Goal: Information Seeking & Learning: Learn about a topic

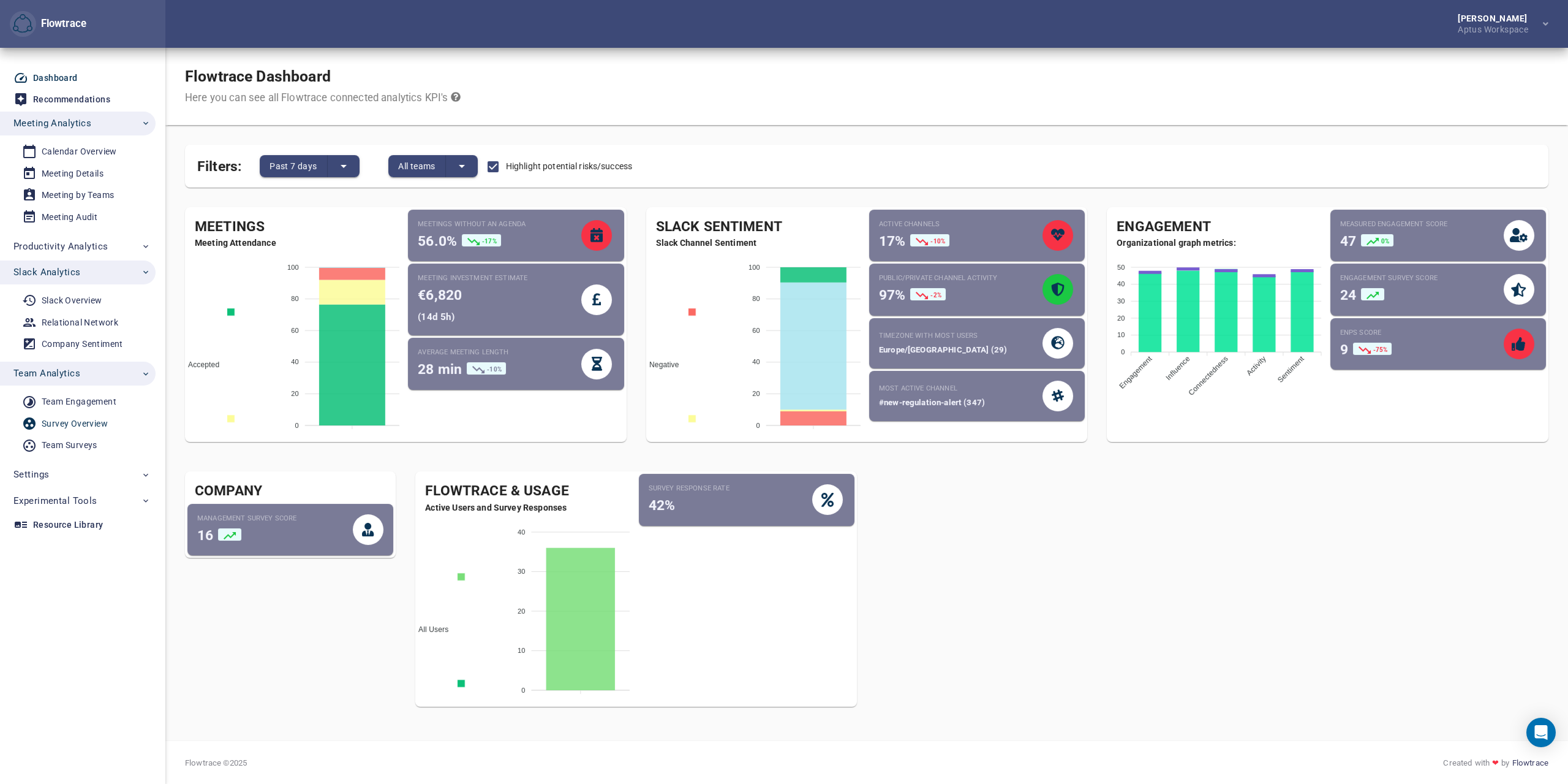
click at [73, 432] on link "Survey Overview" at bounding box center [72, 424] width 146 height 20
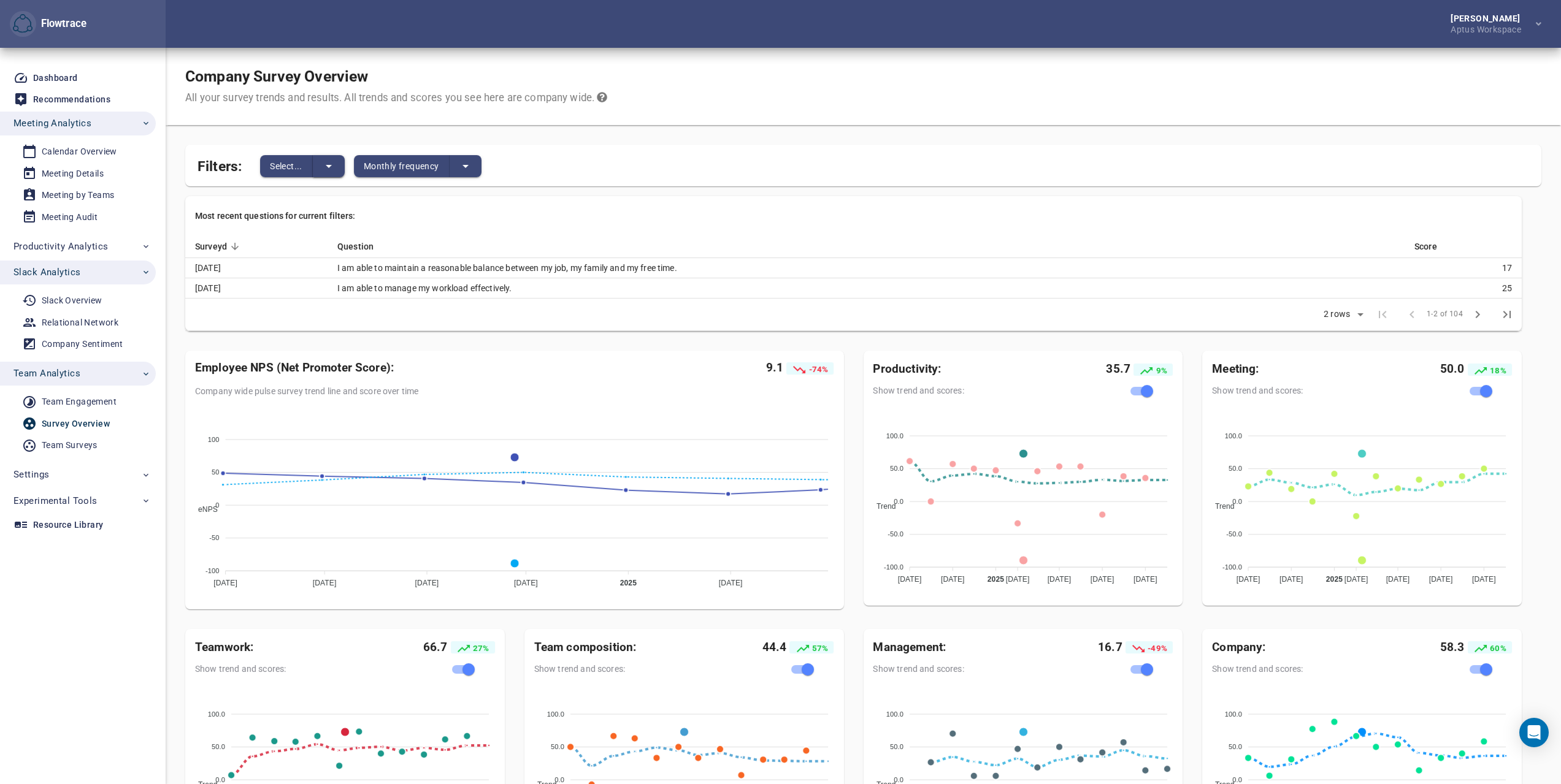
click at [330, 174] on button "split button" at bounding box center [329, 166] width 32 height 22
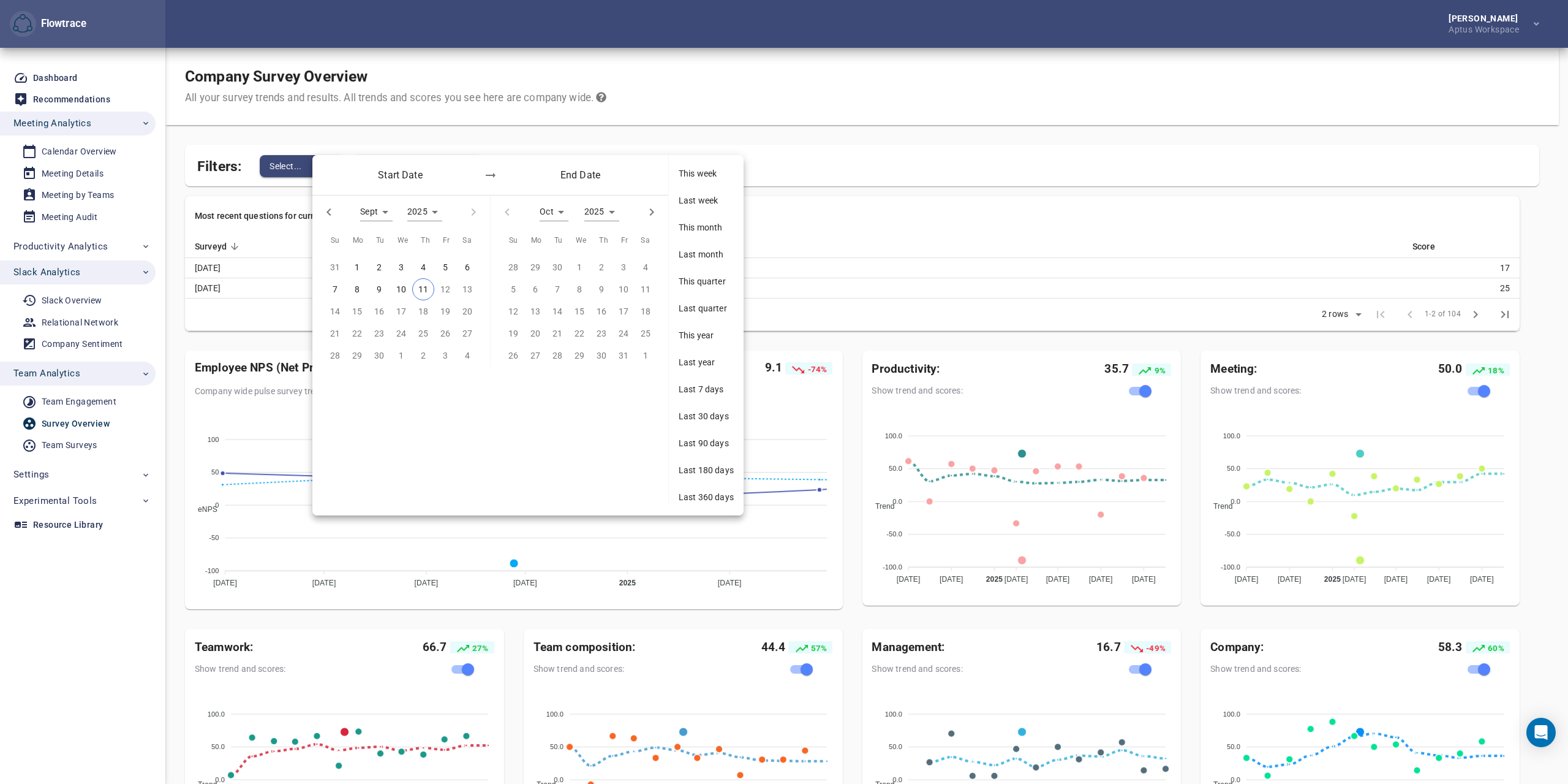
click at [266, 146] on div at bounding box center [784, 392] width 1568 height 784
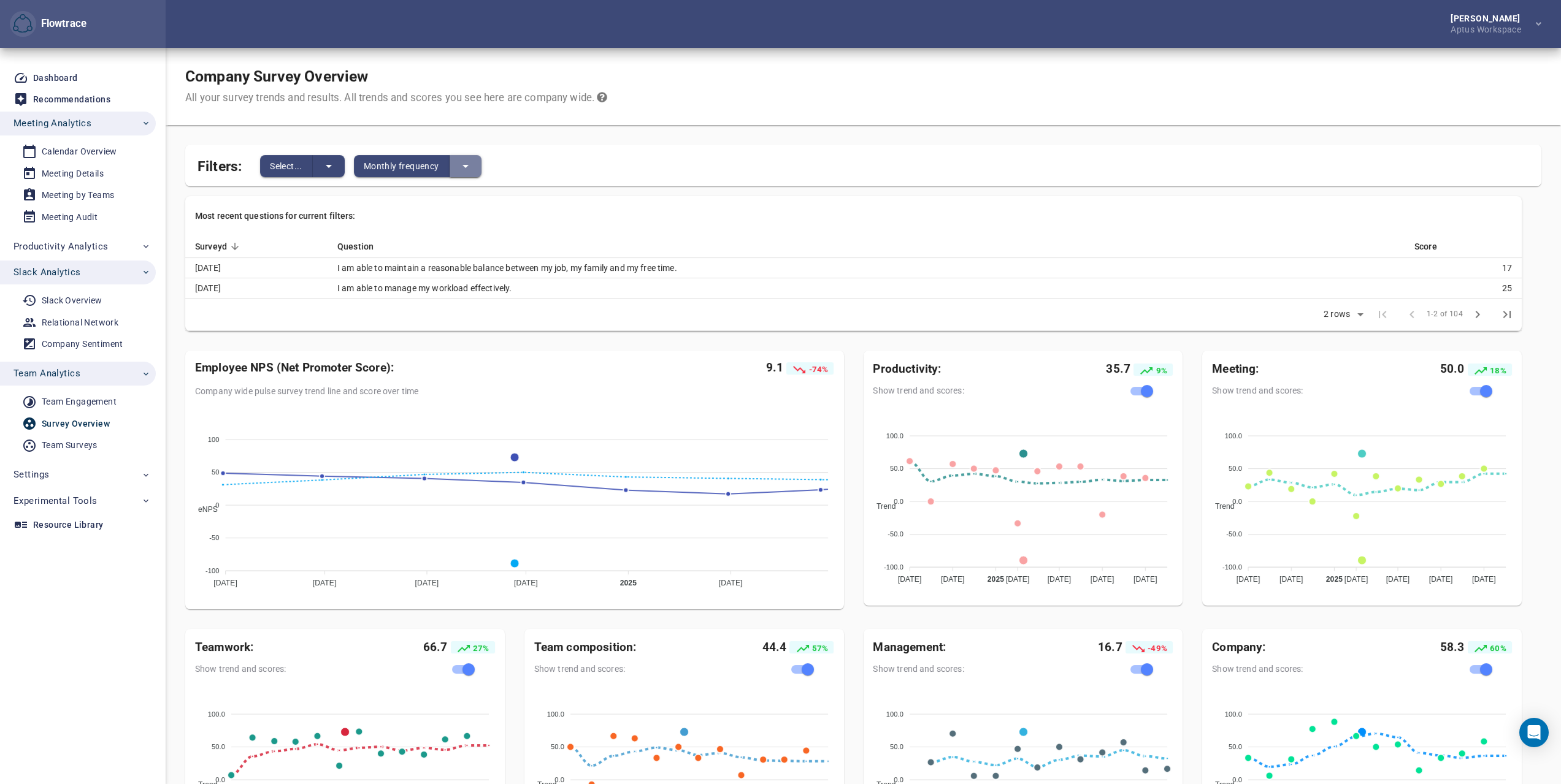
click at [479, 168] on button "split button" at bounding box center [465, 166] width 32 height 22
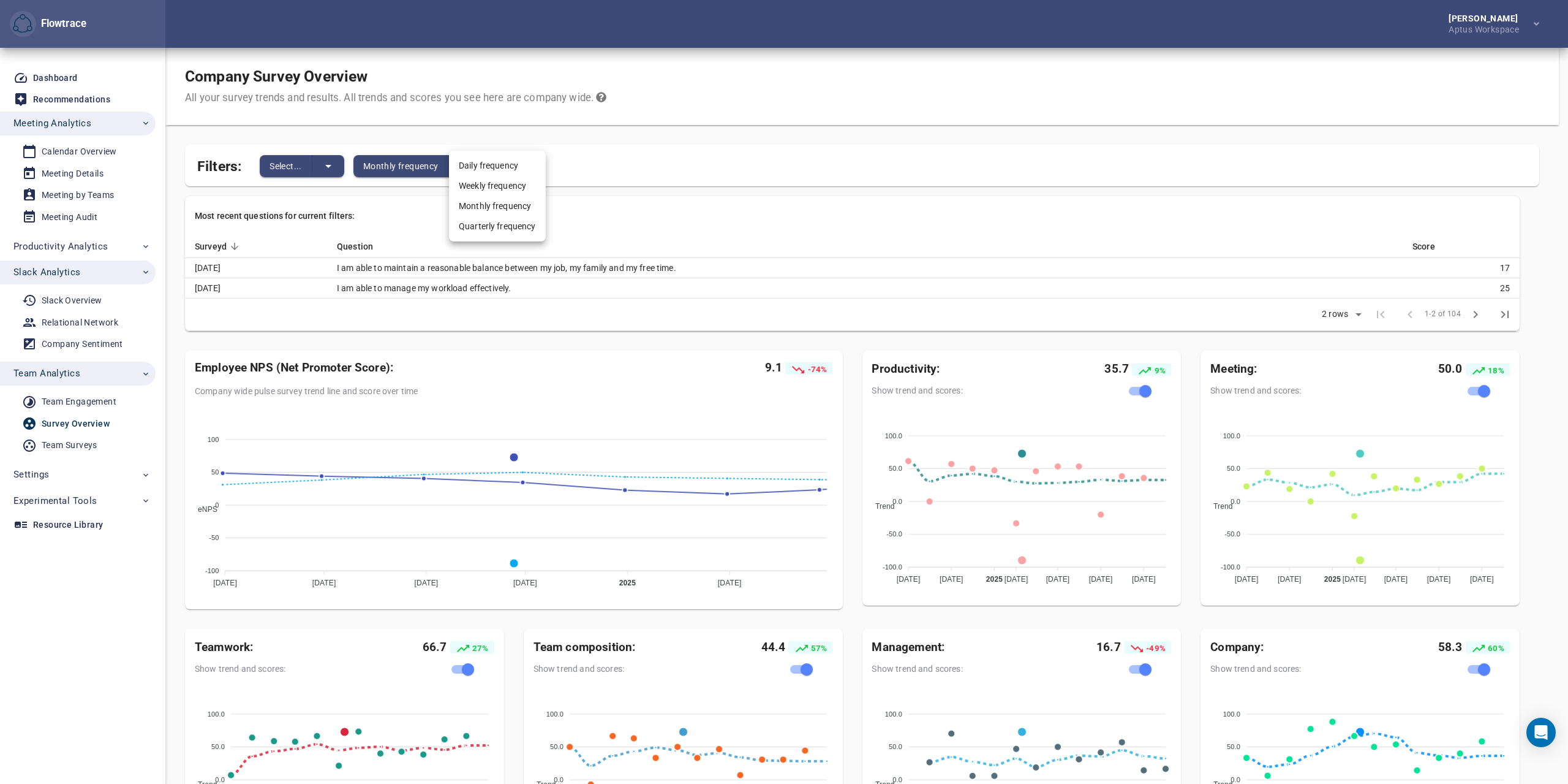
click at [487, 188] on li "Weekly frequency" at bounding box center [497, 186] width 97 height 20
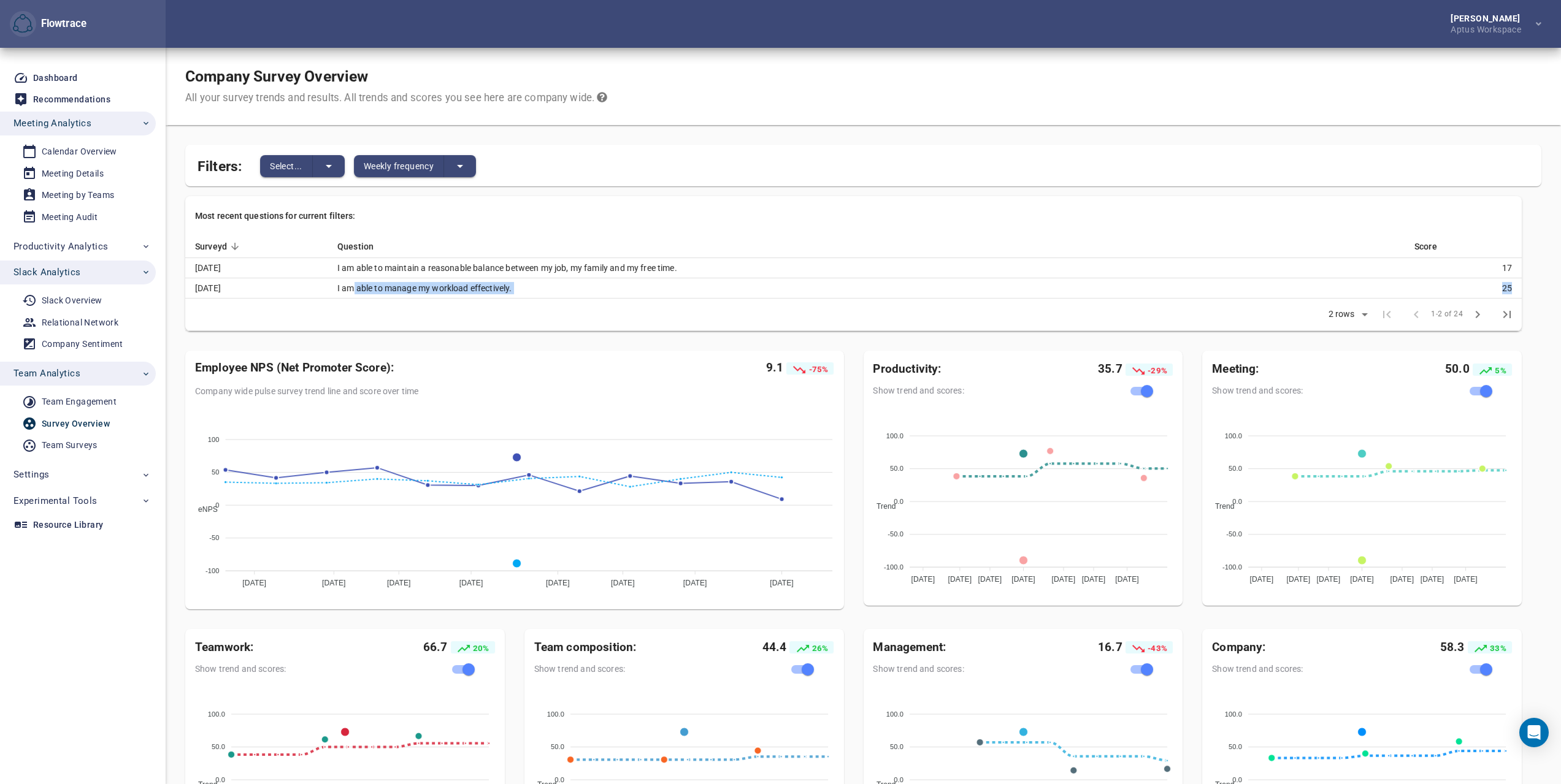
drag, startPoint x: 351, startPoint y: 286, endPoint x: 567, endPoint y: 311, distance: 217.4
click at [567, 311] on div "Most recent questions for current filters: Surveyd Question Score [DATE] I am a…" at bounding box center [853, 264] width 1336 height 135
click at [567, 311] on td "Rows per page: 2 rows * 1-2 of 24 1-2 of 24" at bounding box center [853, 315] width 1336 height 33
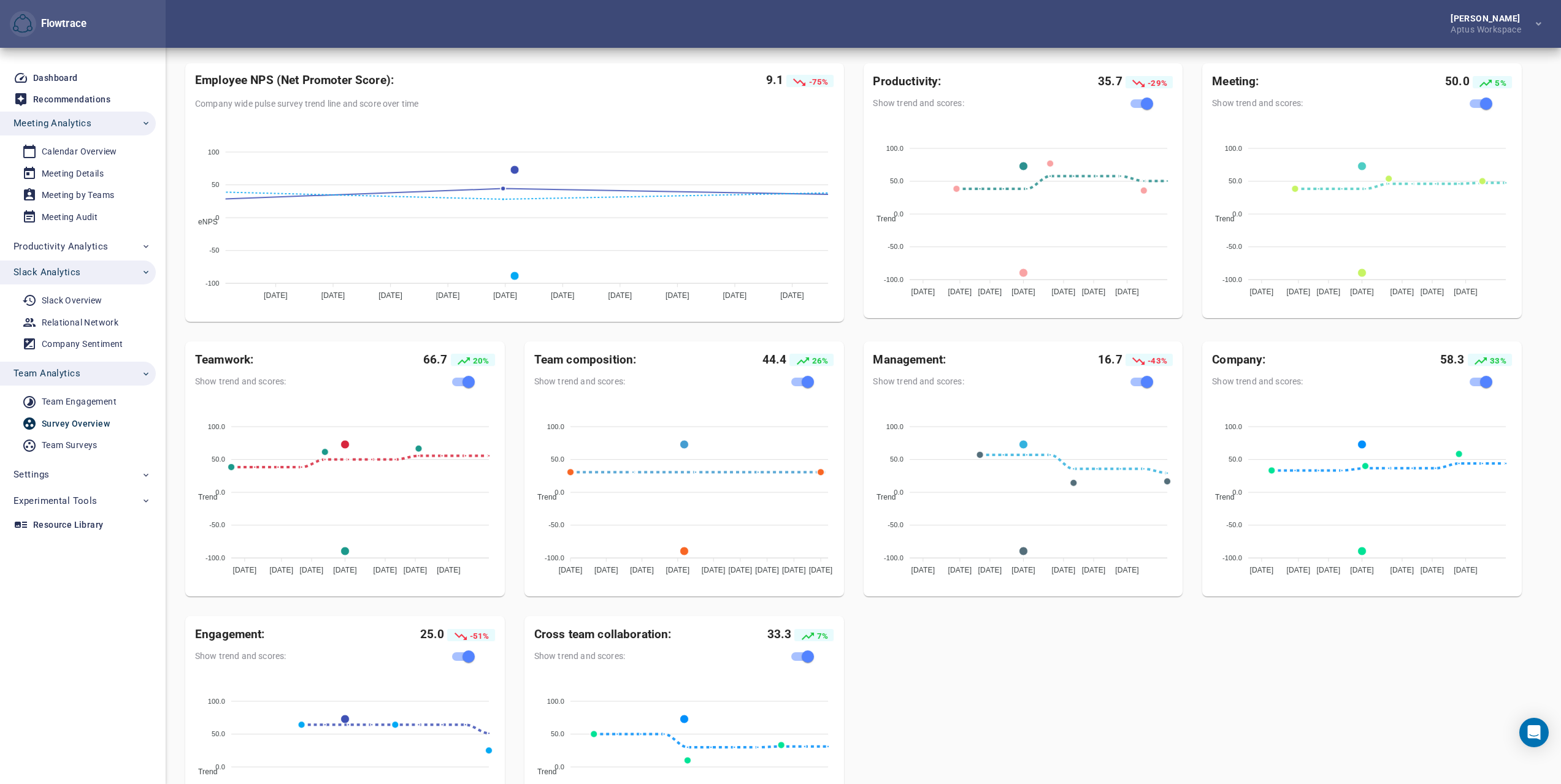
scroll to position [294, 0]
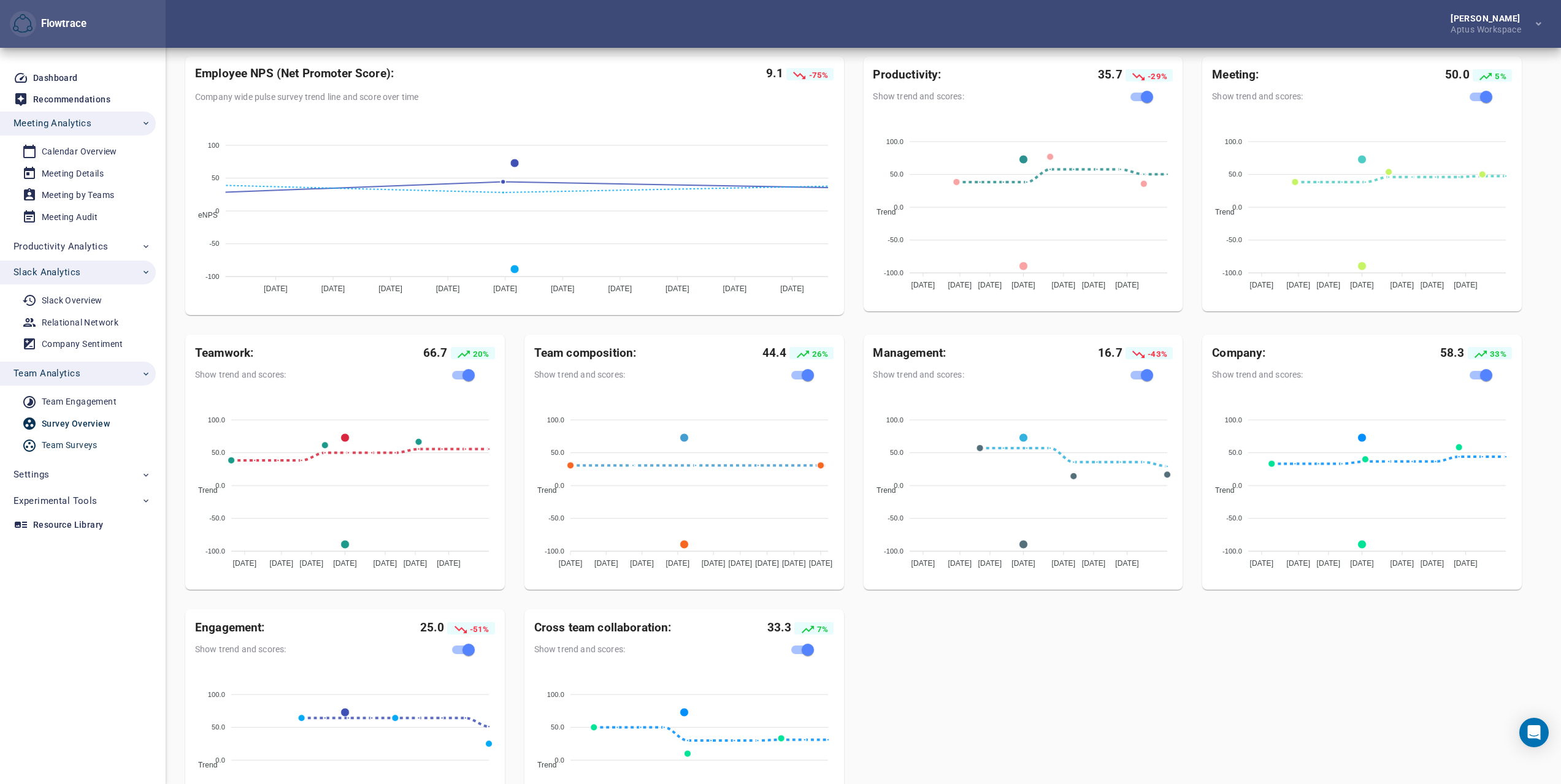
click at [85, 440] on div "Team Surveys" at bounding box center [70, 446] width 55 height 16
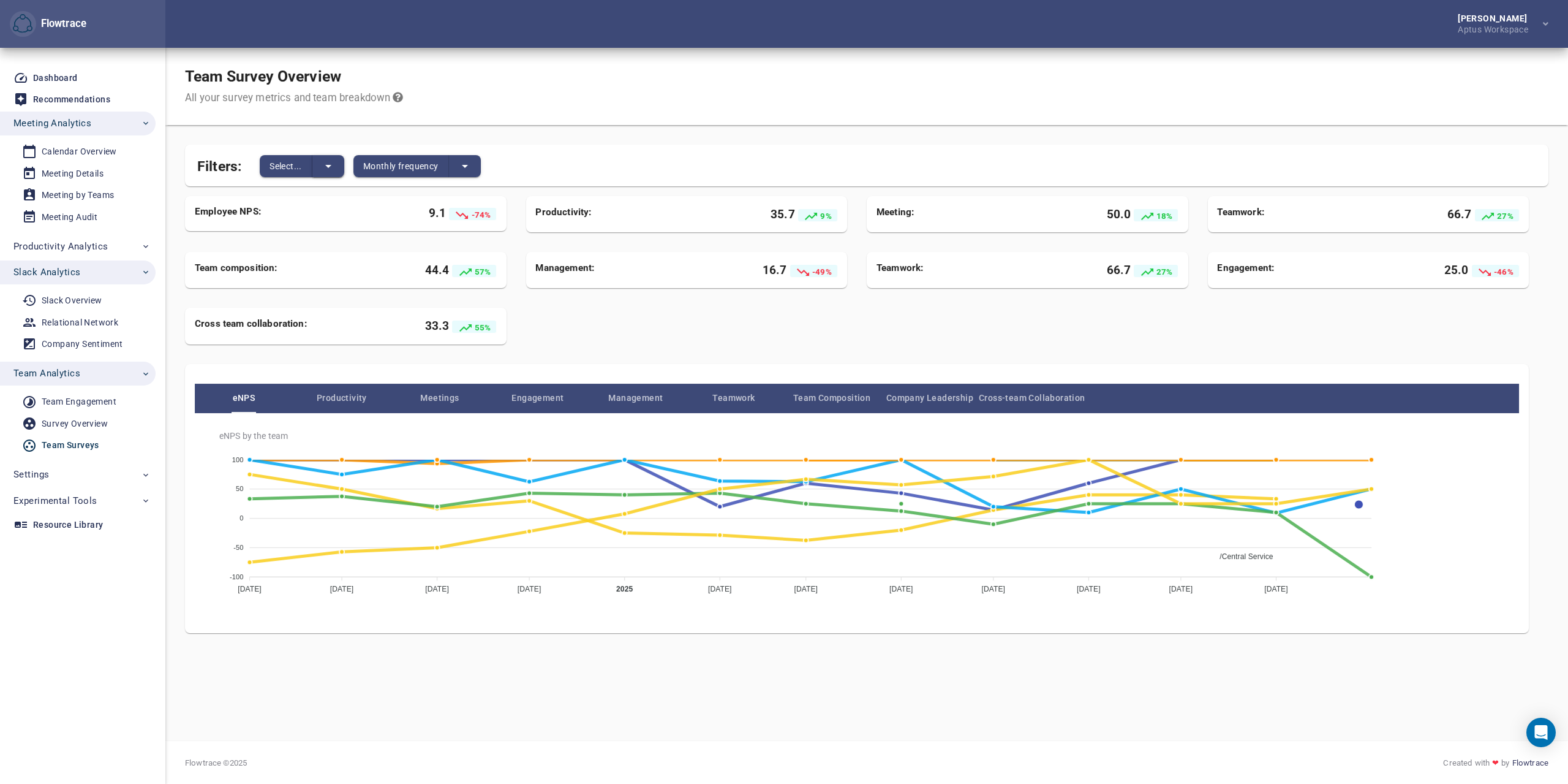
click at [331, 163] on icon "split button" at bounding box center [328, 166] width 15 height 15
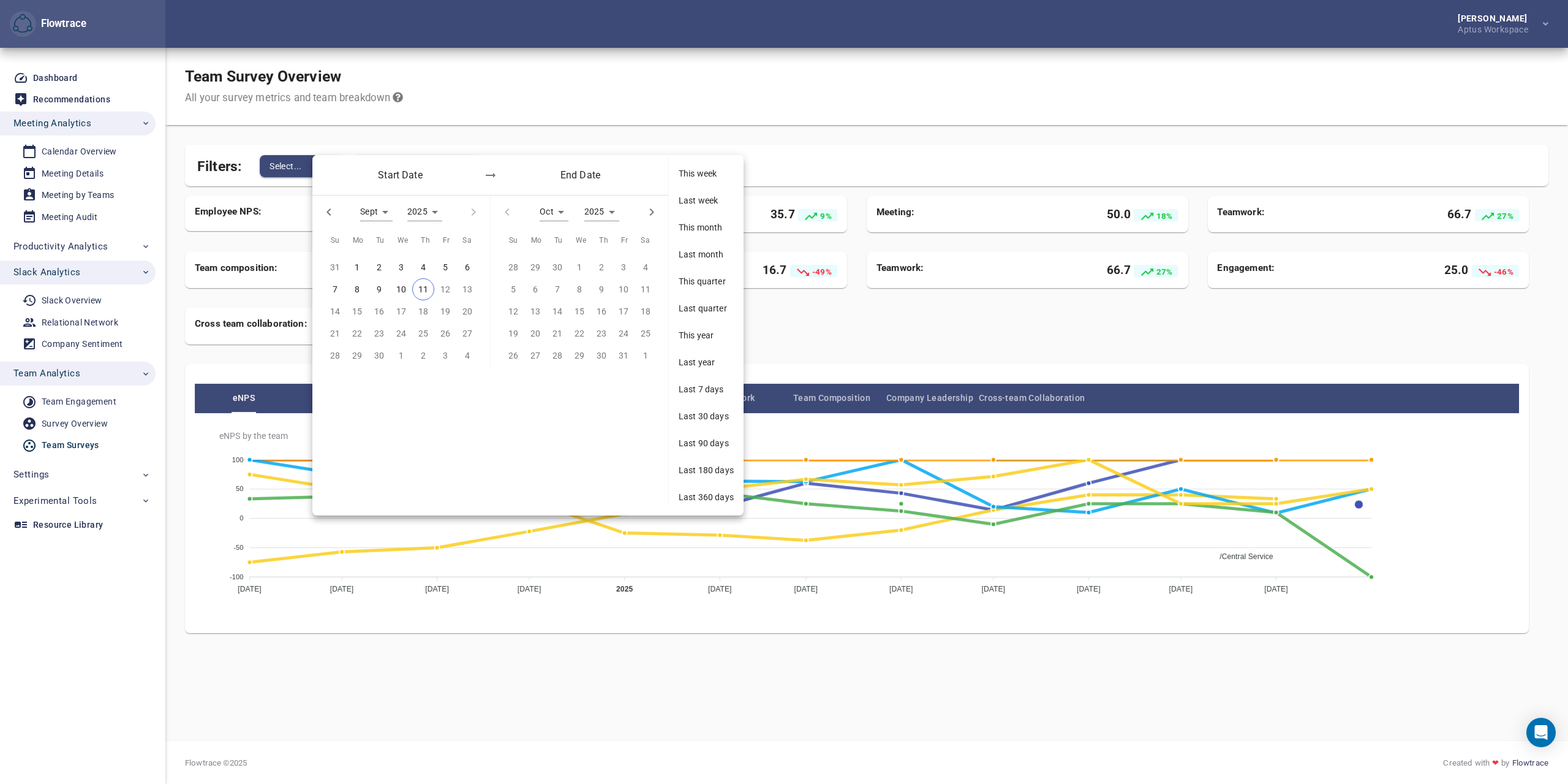
click at [401, 132] on div at bounding box center [784, 392] width 1568 height 784
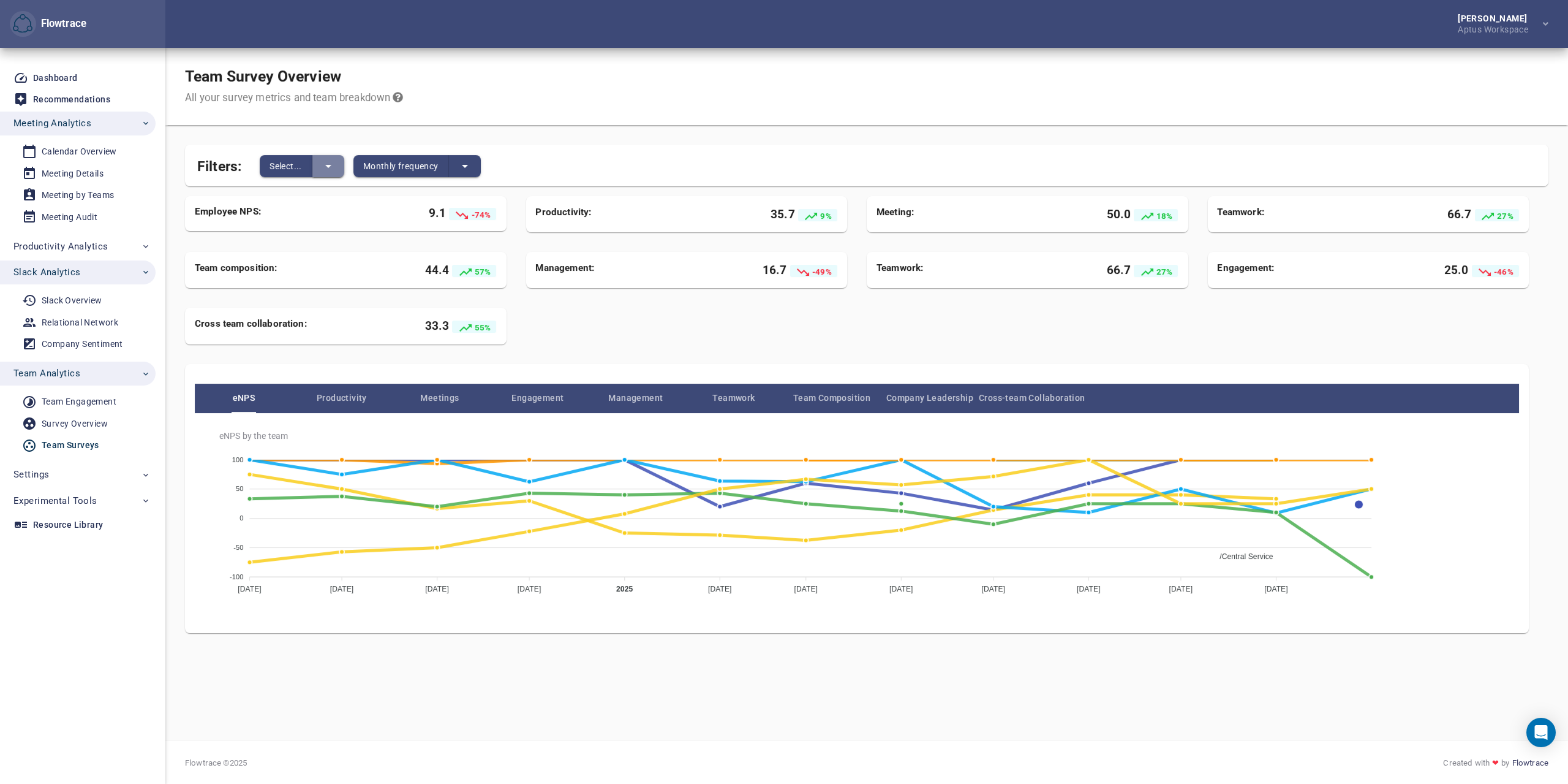
click at [332, 162] on icon "split button" at bounding box center [328, 166] width 15 height 15
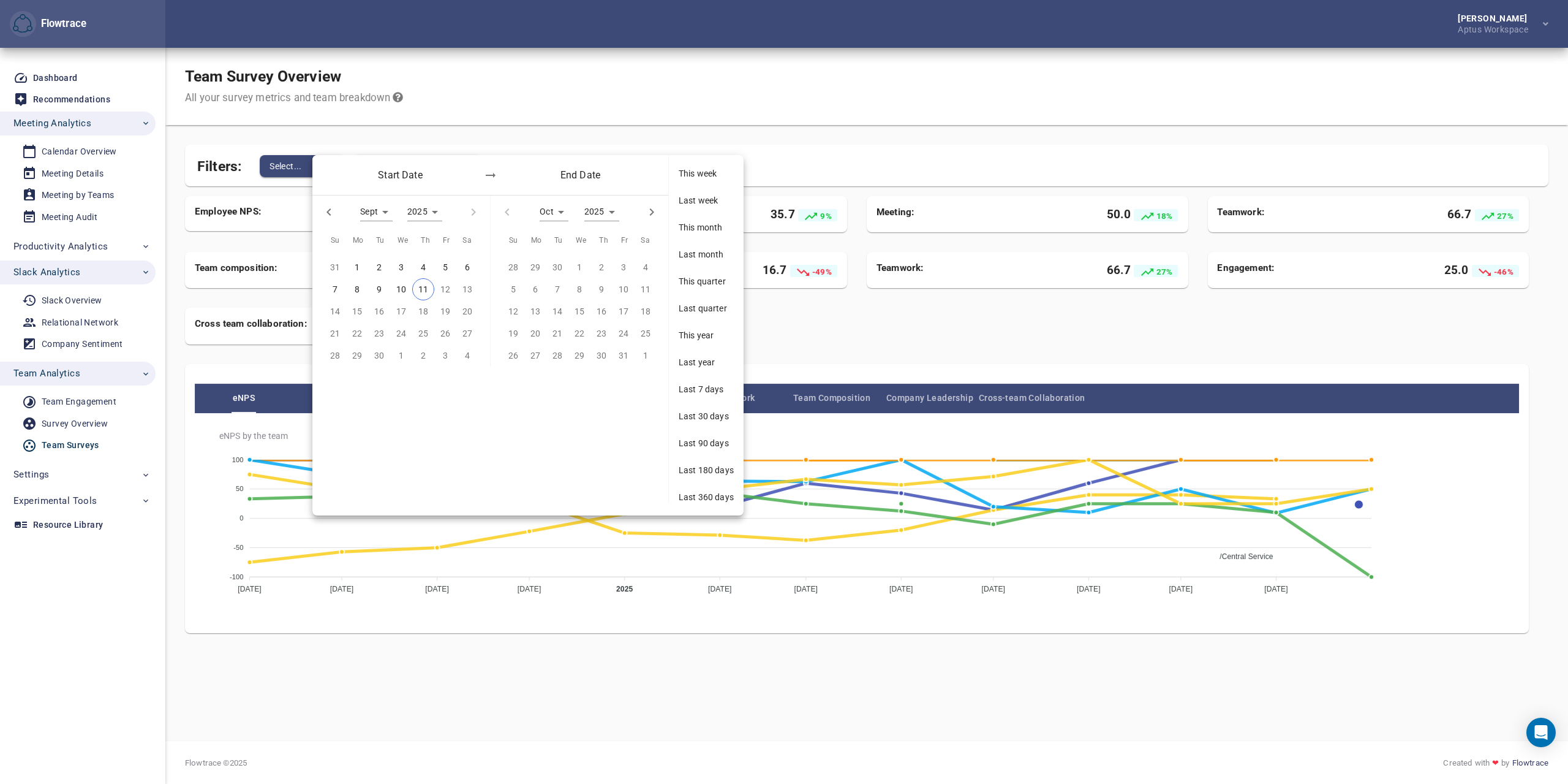
click at [394, 127] on div at bounding box center [784, 392] width 1568 height 784
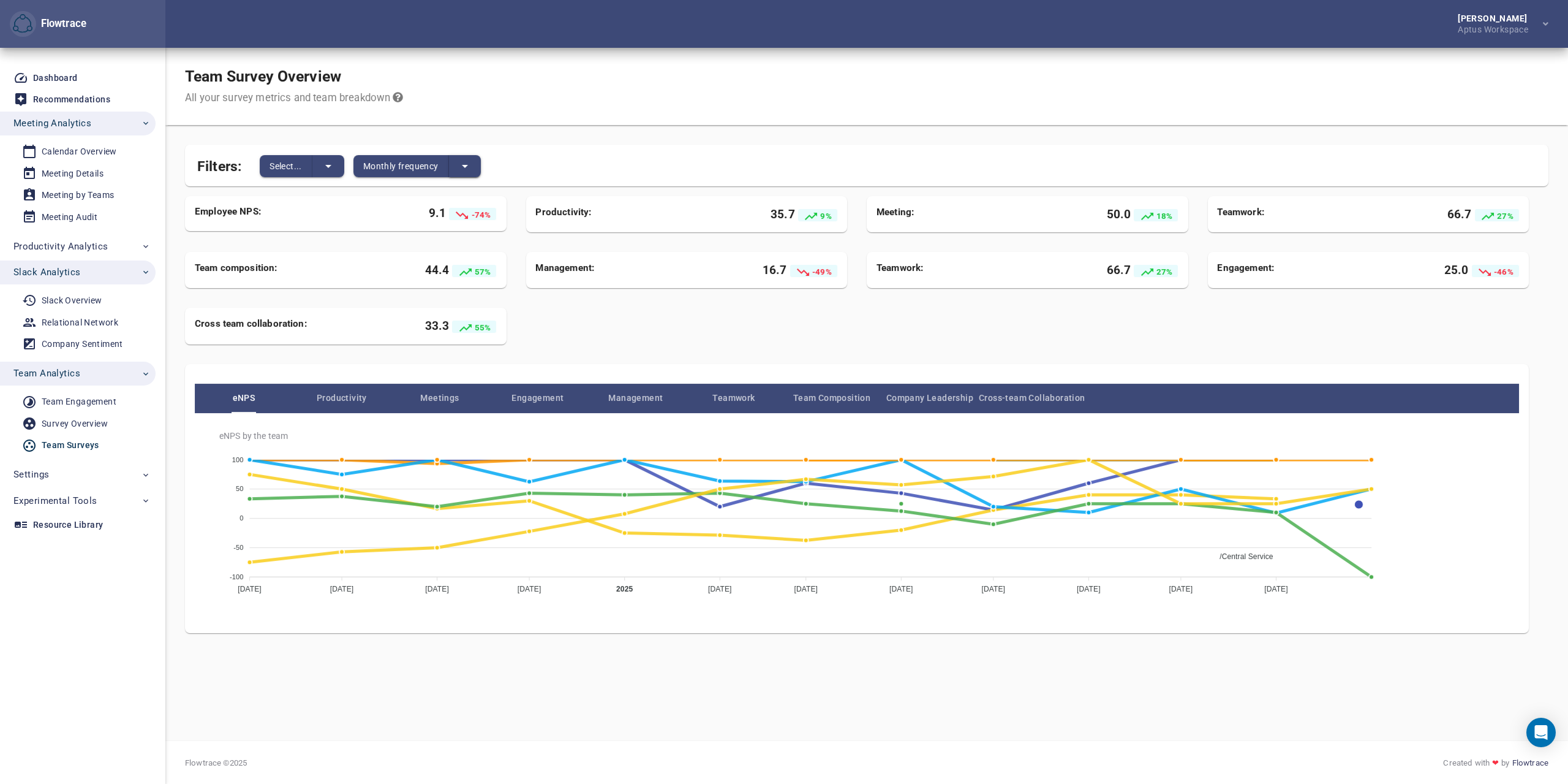
click at [472, 169] on button "split button" at bounding box center [465, 166] width 32 height 22
click at [474, 186] on li "Weekly frequency" at bounding box center [497, 186] width 97 height 20
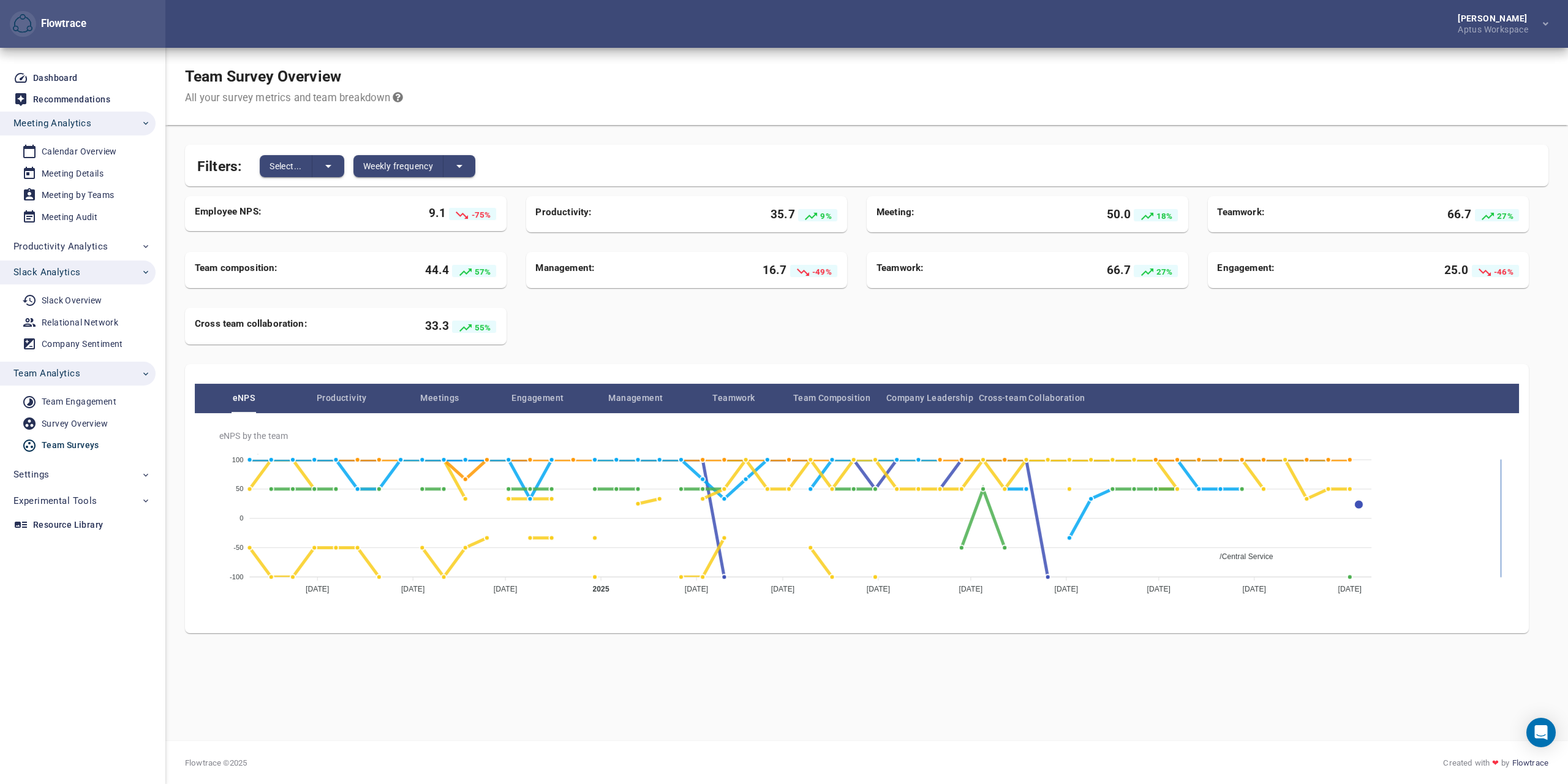
drag, startPoint x: 1502, startPoint y: 501, endPoint x: 1504, endPoint y: 557, distance: 56.0
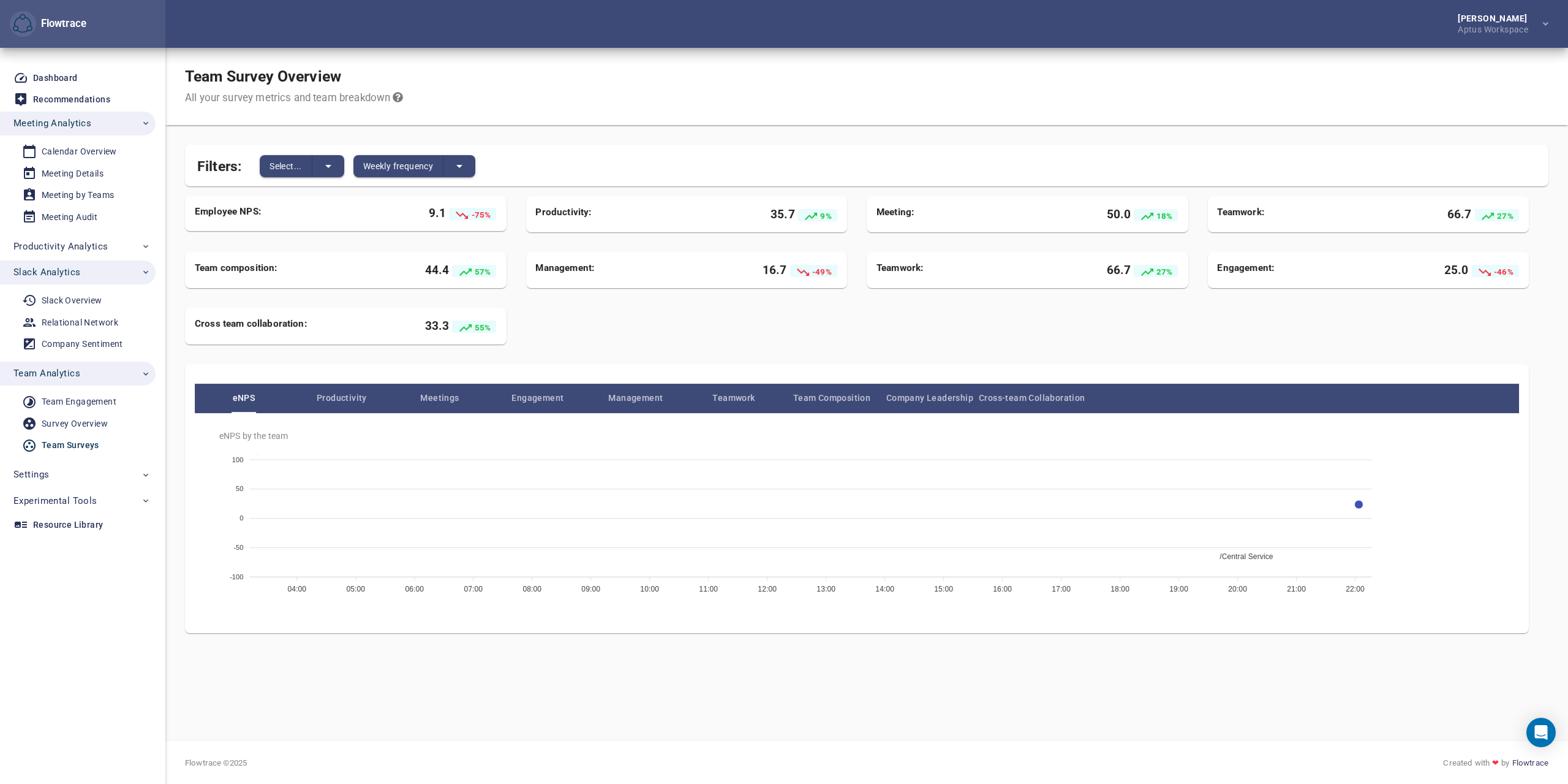
scroll to position [38, 0]
drag, startPoint x: 1496, startPoint y: 565, endPoint x: 1491, endPoint y: 467, distance: 98.1
drag, startPoint x: 620, startPoint y: 439, endPoint x: 358, endPoint y: 536, distance: 279.4
click at [358, 536] on div "eNPS by the team /Central Service /Compliance Team /Customer Success /Dev - See…" at bounding box center [862, 517] width 1285 height 173
click at [331, 391] on span "Productivity" at bounding box center [342, 397] width 98 height 15
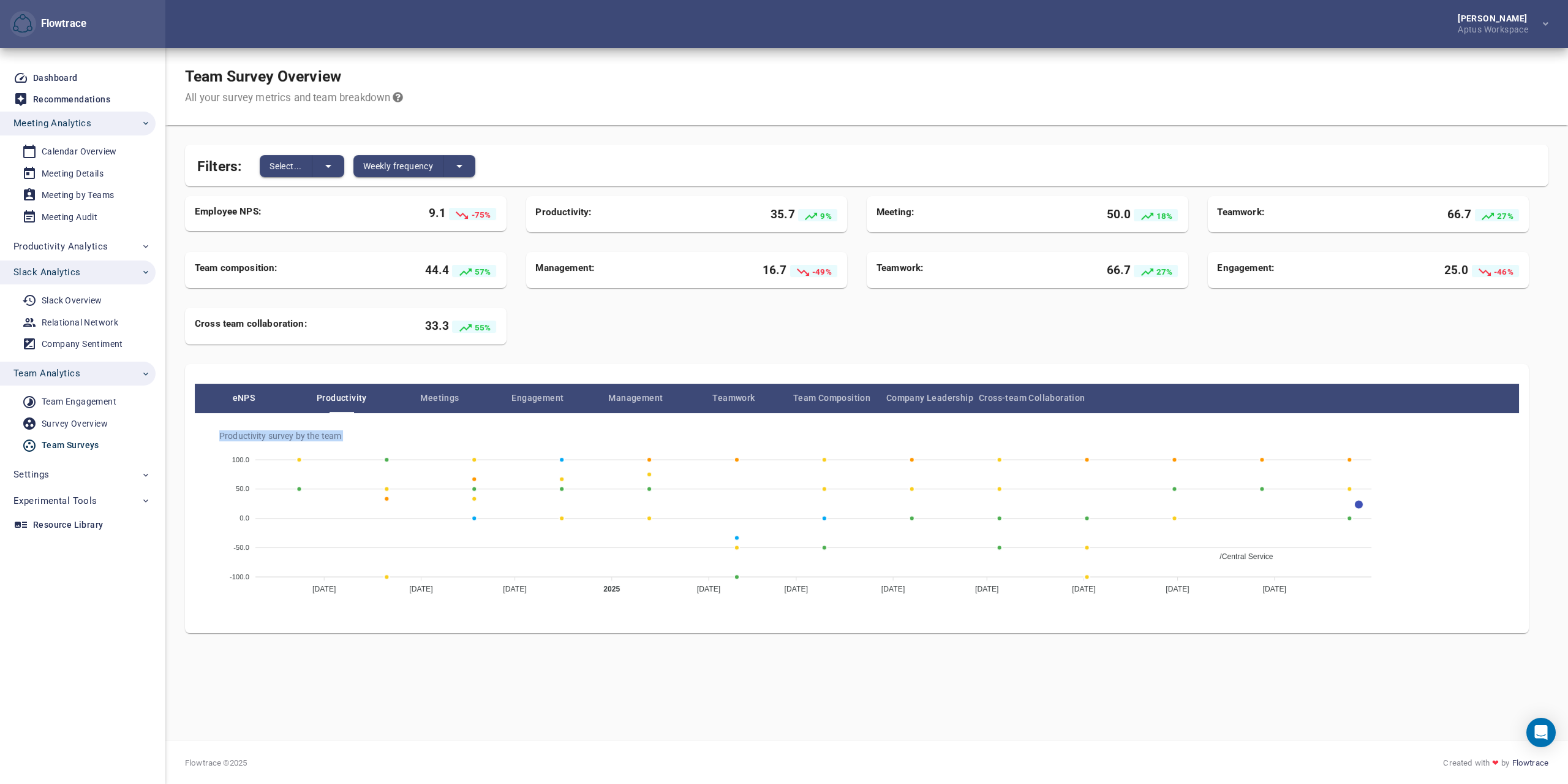
click at [241, 394] on span "eNPS" at bounding box center [244, 397] width 98 height 15
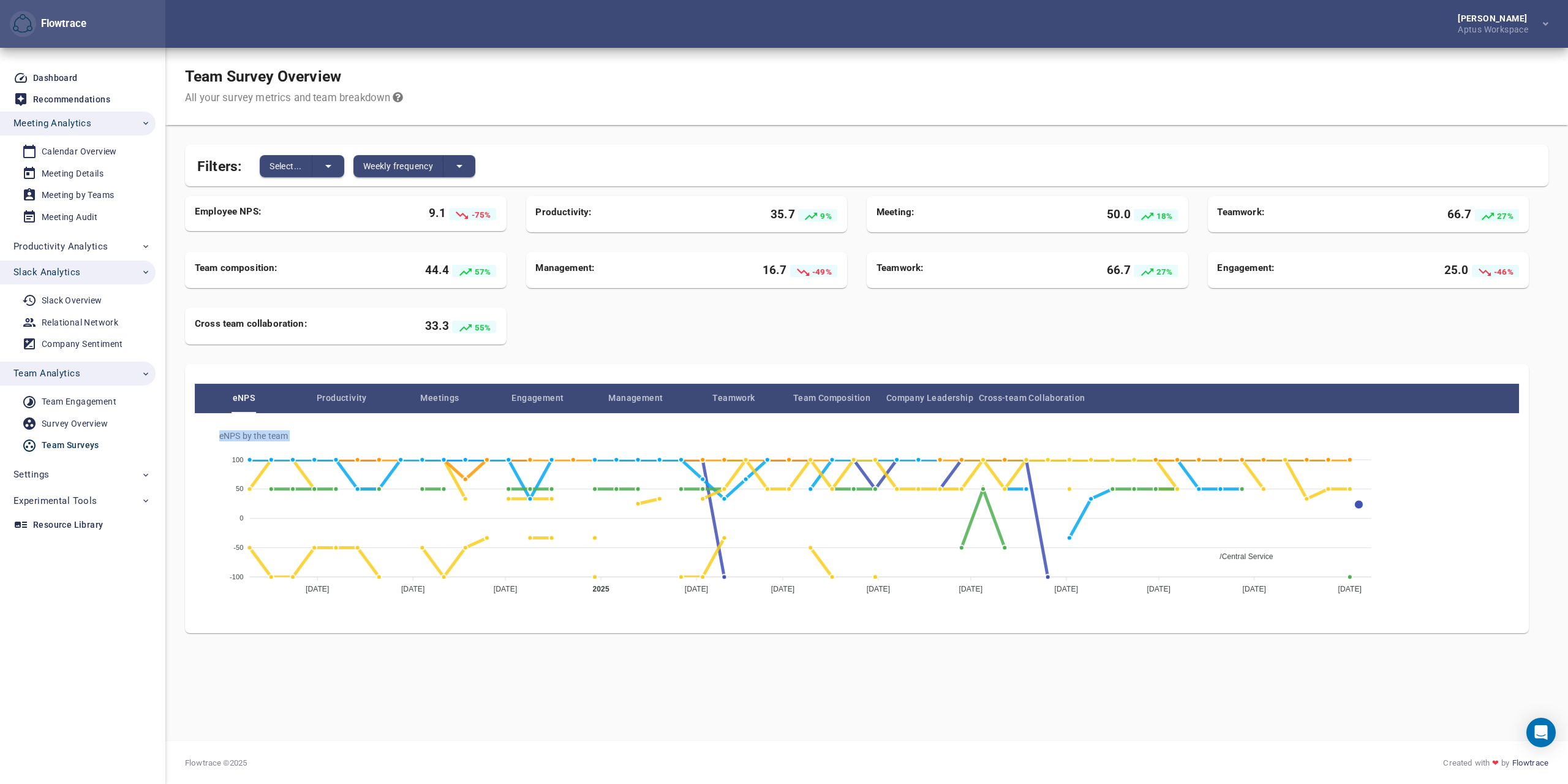
click at [376, 432] on span "eNPS by the team" at bounding box center [862, 436] width 1285 height 11
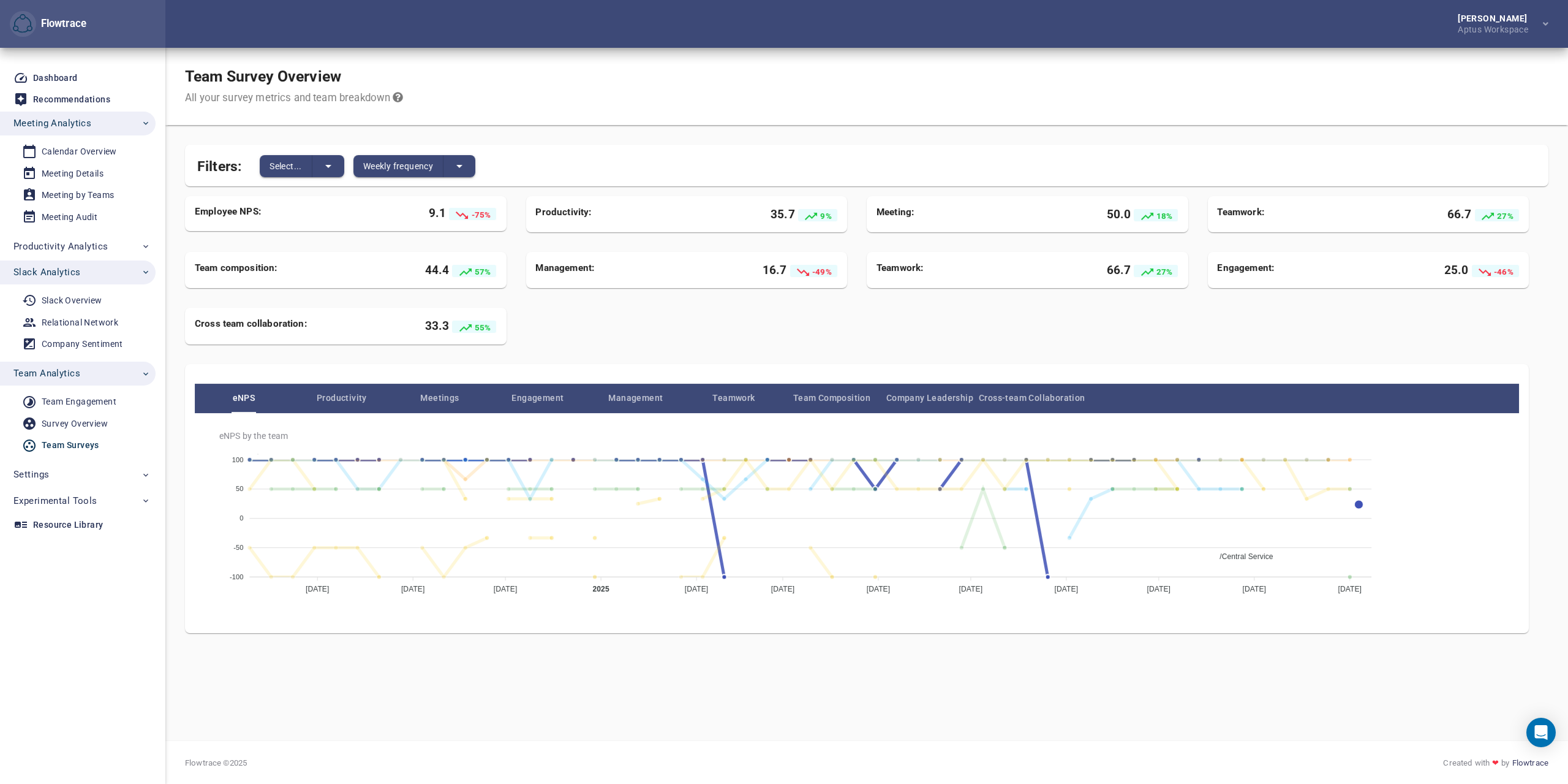
click at [1273, 552] on span "/Central Service" at bounding box center [1242, 557] width 63 height 9
click at [1282, 657] on span "/Compliance Team" at bounding box center [1246, 662] width 71 height 9
click at [1285, 763] on span "/Customer Success" at bounding box center [1248, 768] width 74 height 9
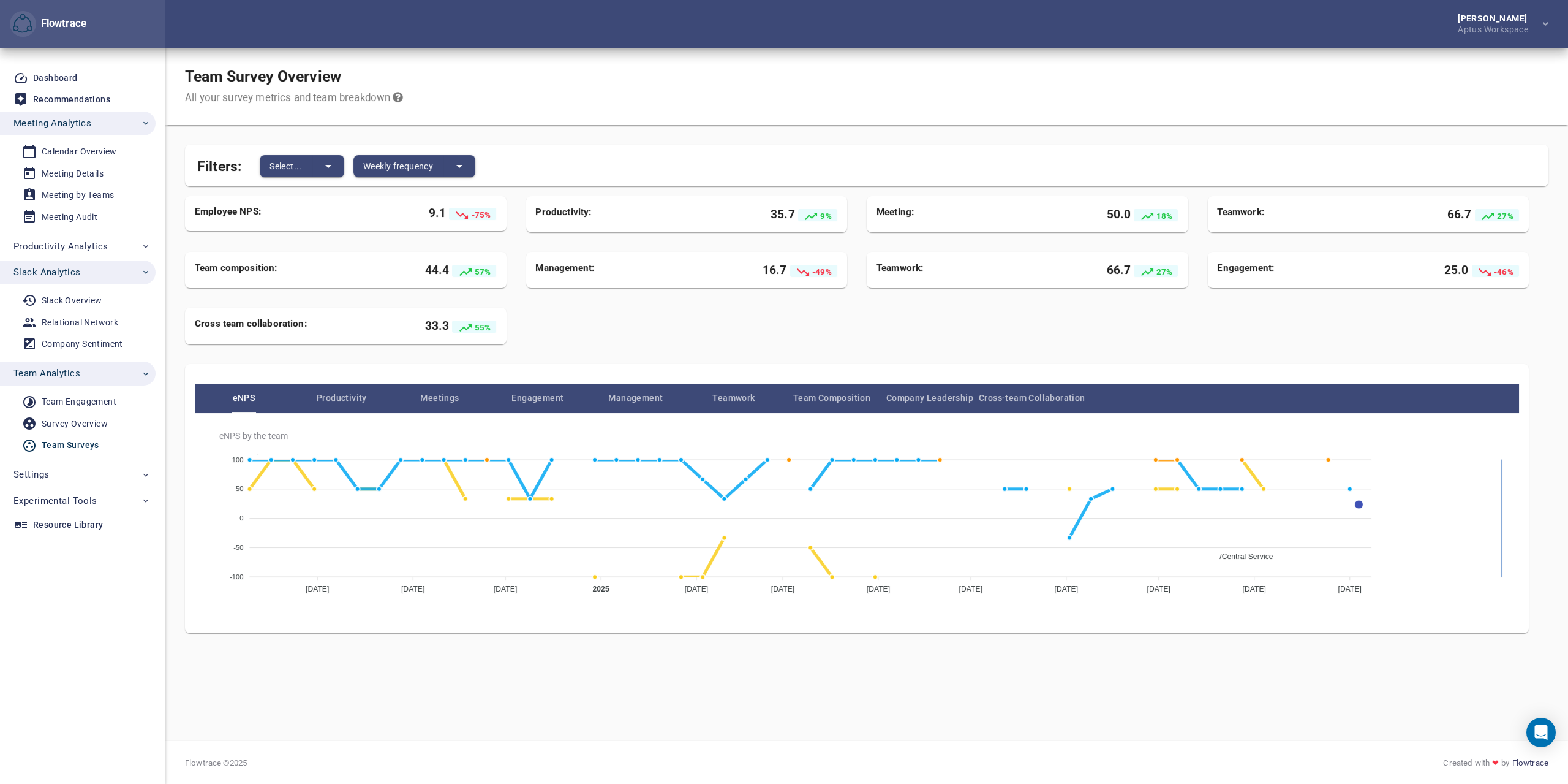
drag, startPoint x: 1502, startPoint y: 487, endPoint x: 1502, endPoint y: 559, distance: 72.0
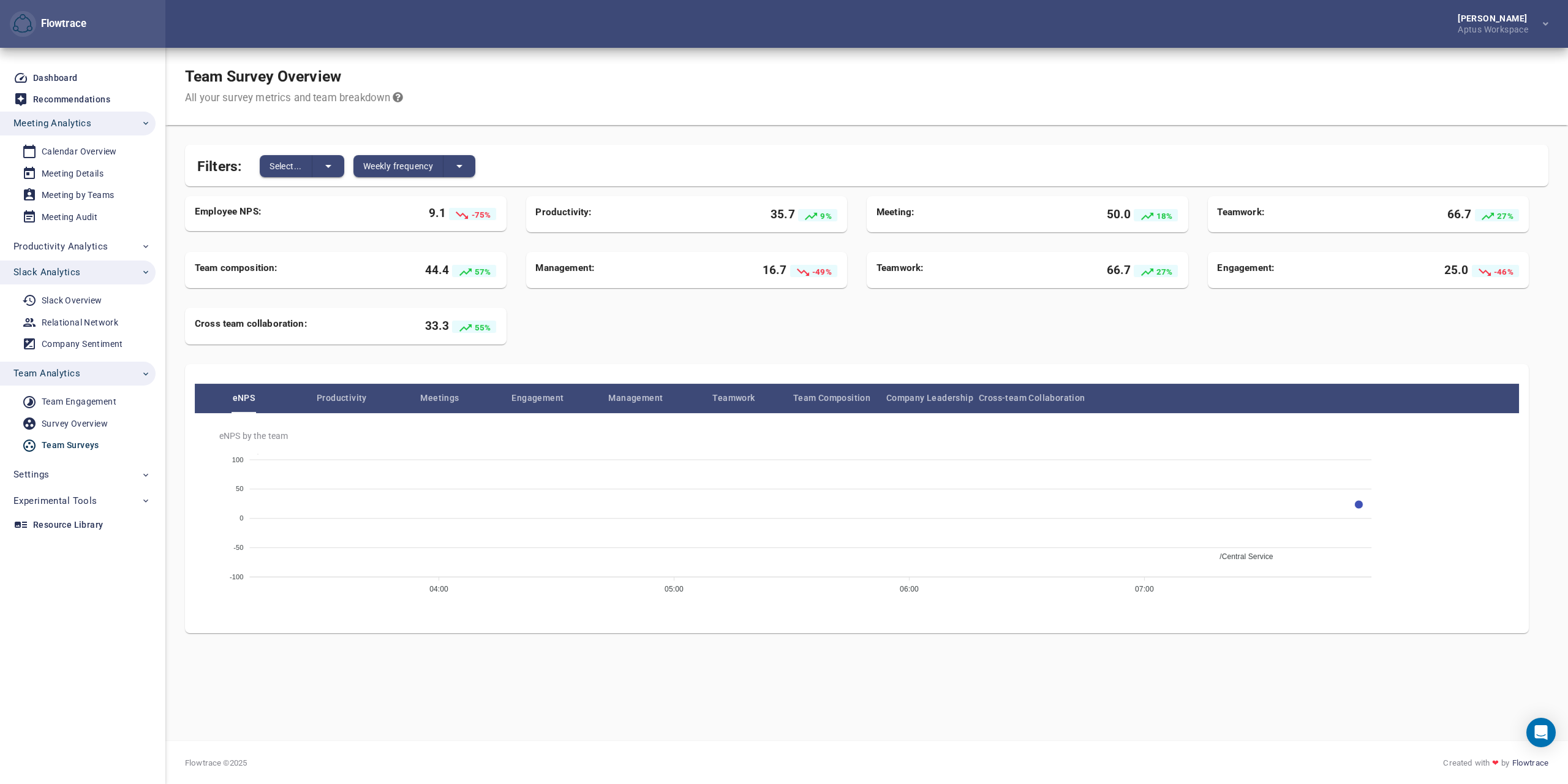
drag, startPoint x: 1497, startPoint y: 513, endPoint x: 1510, endPoint y: 590, distance: 78.1
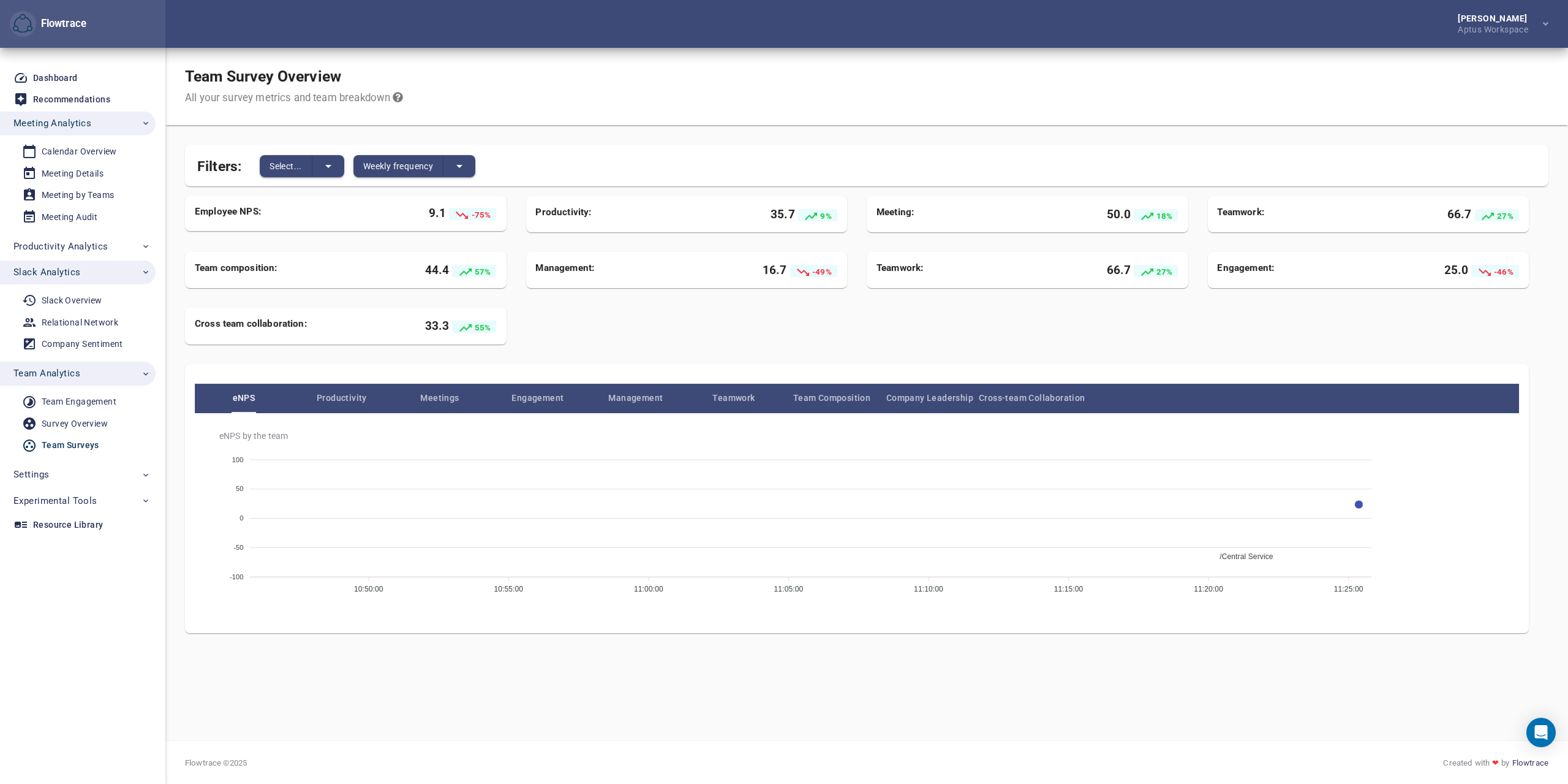
drag, startPoint x: 561, startPoint y: 515, endPoint x: 163, endPoint y: 480, distance: 399.5
drag, startPoint x: 460, startPoint y: 484, endPoint x: 161, endPoint y: 465, distance: 299.6
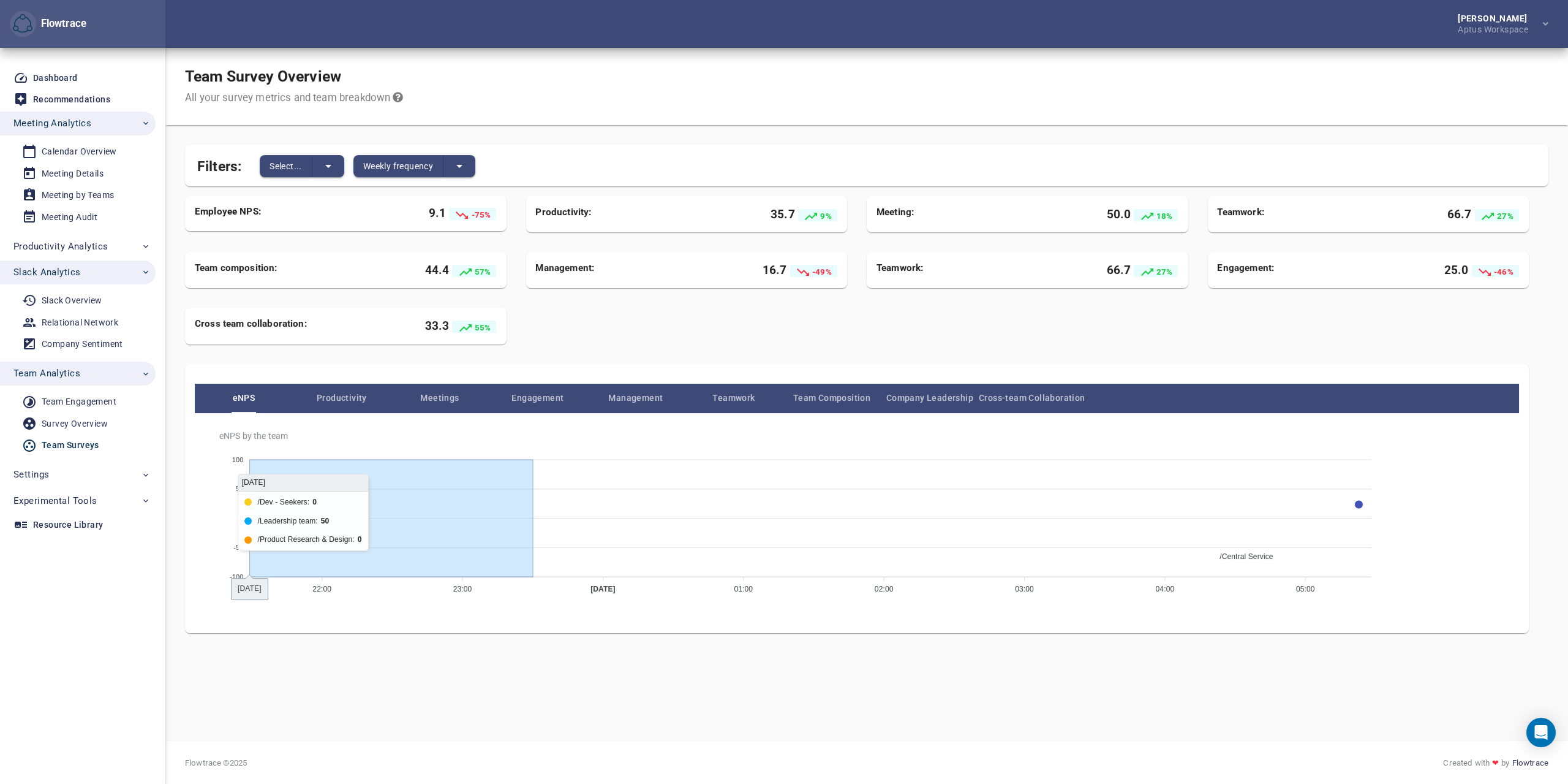
drag, startPoint x: 534, startPoint y: 500, endPoint x: 166, endPoint y: 458, distance: 370.4
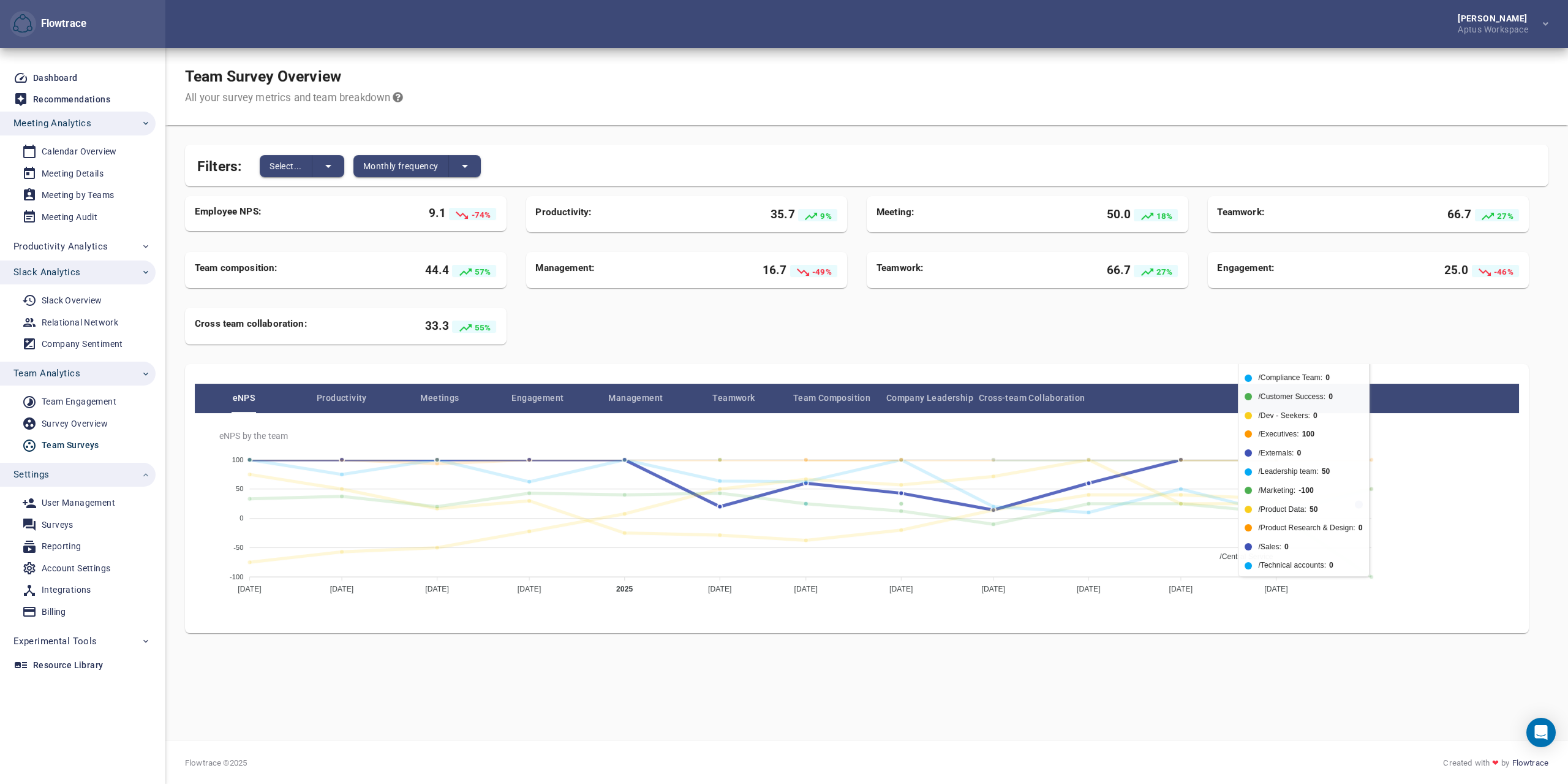
click at [1273, 552] on span "/Central Service" at bounding box center [1242, 557] width 63 height 9
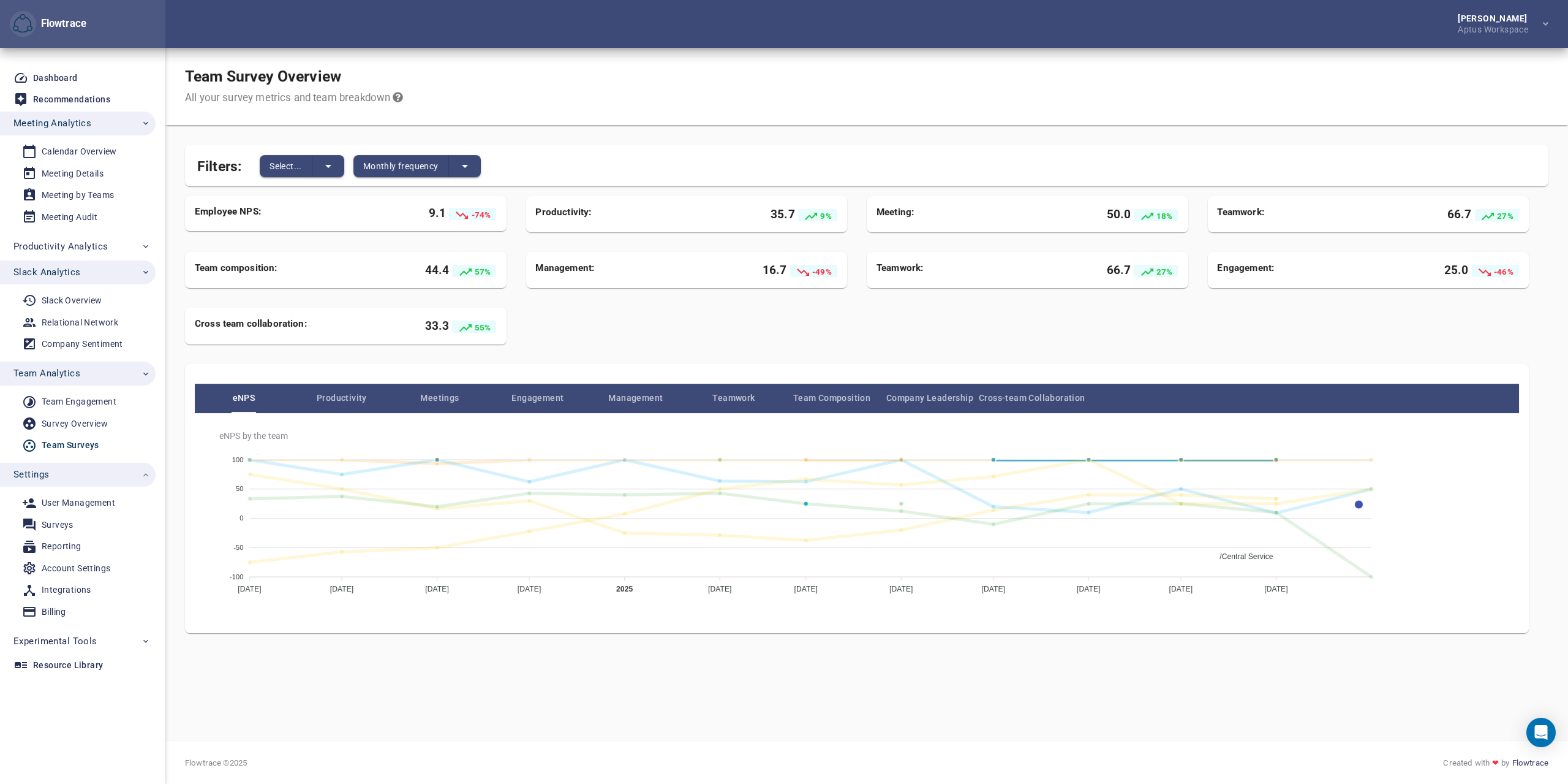
click at [1412, 564] on div "/Compliance Team" at bounding box center [1359, 616] width 279 height 104
click at [1285, 763] on span "/Customer Success" at bounding box center [1248, 768] width 74 height 9
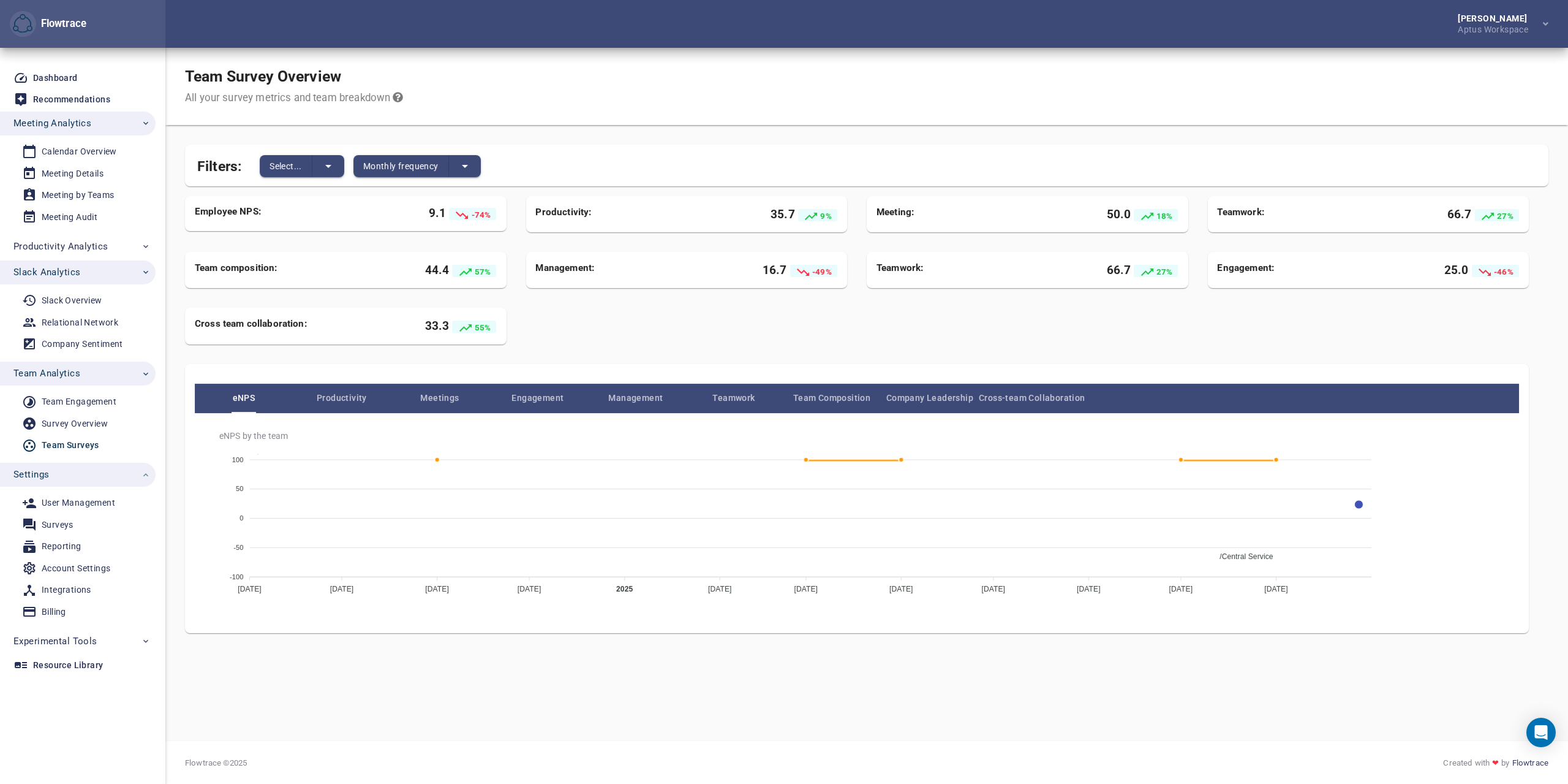
scroll to position [38, 0]
click at [337, 164] on button "split button" at bounding box center [328, 166] width 32 height 22
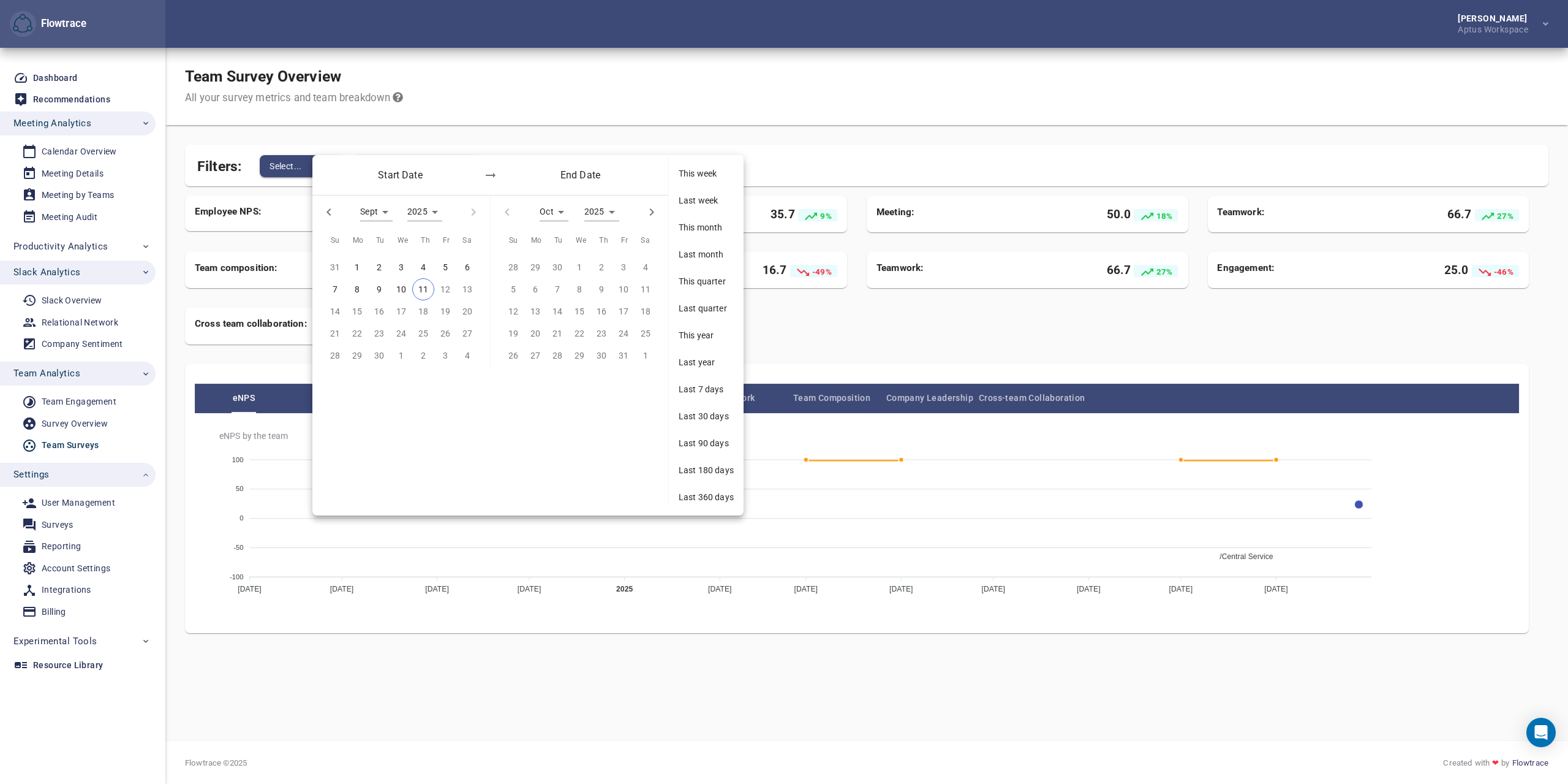
click at [331, 212] on icon "button" at bounding box center [329, 212] width 15 height 15
type input "*"
click at [374, 262] on span "1" at bounding box center [379, 267] width 22 height 14
click at [579, 262] on div "1" at bounding box center [579, 267] width 22 height 22
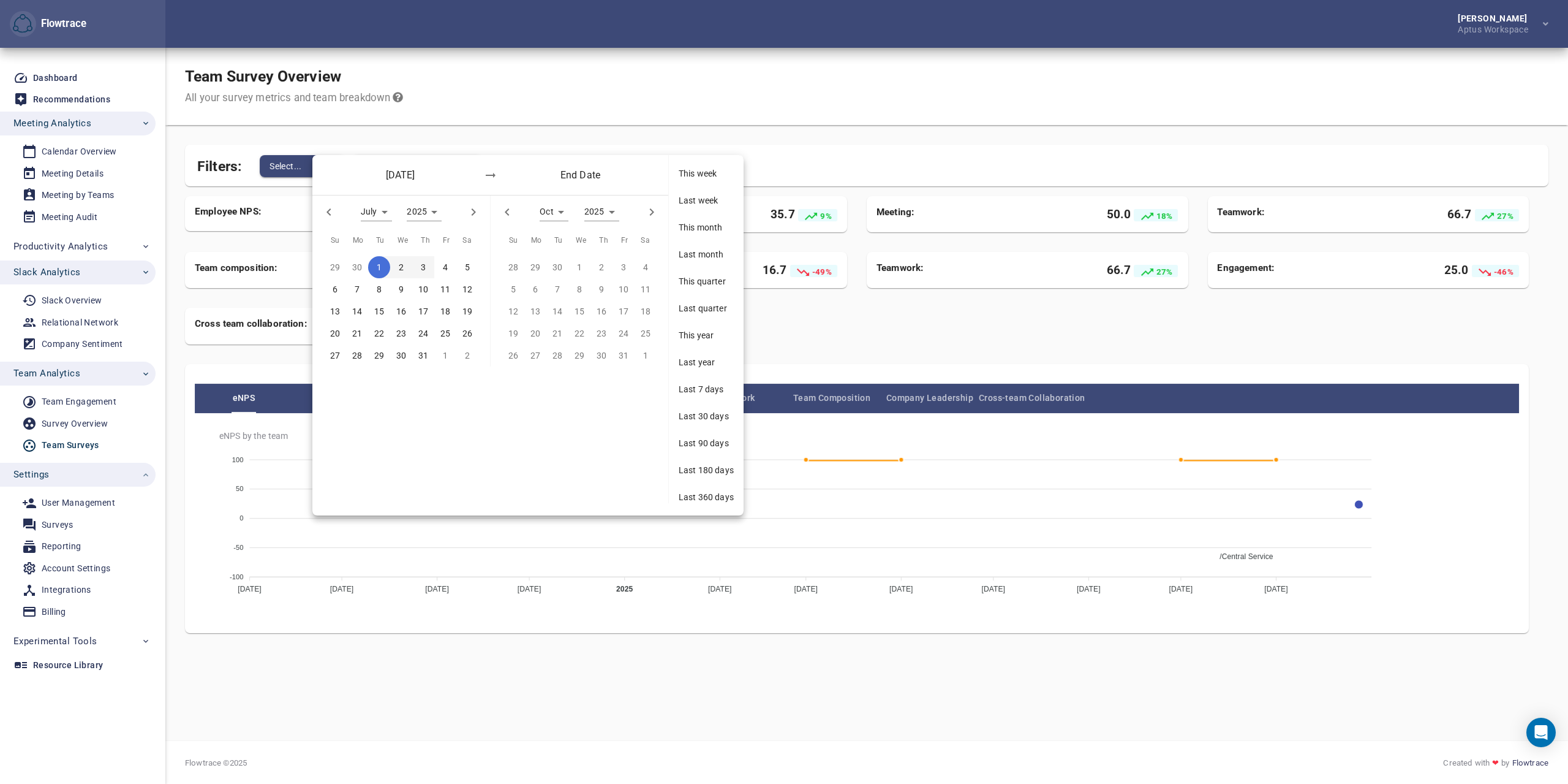
click at [510, 210] on icon "button" at bounding box center [507, 212] width 15 height 15
type input "*"
click at [599, 291] on p "11" at bounding box center [602, 289] width 10 height 14
